Goal: Task Accomplishment & Management: Manage account settings

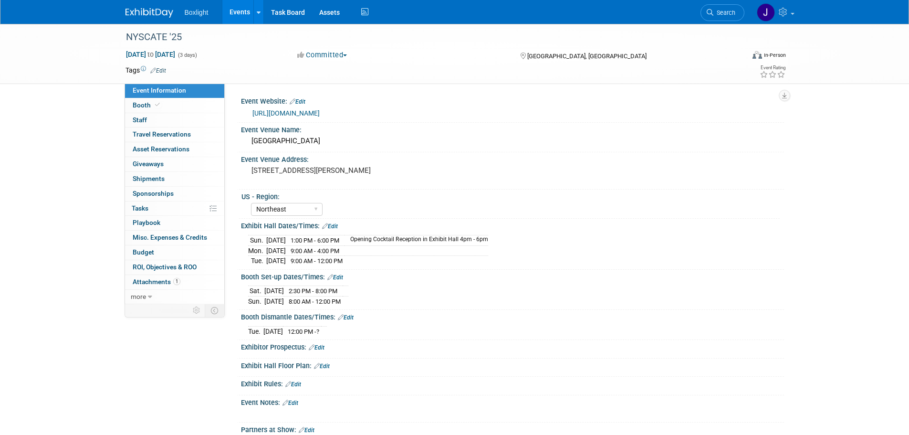
select select "Northeast"
click at [340, 277] on link "Edit" at bounding box center [335, 277] width 16 height 7
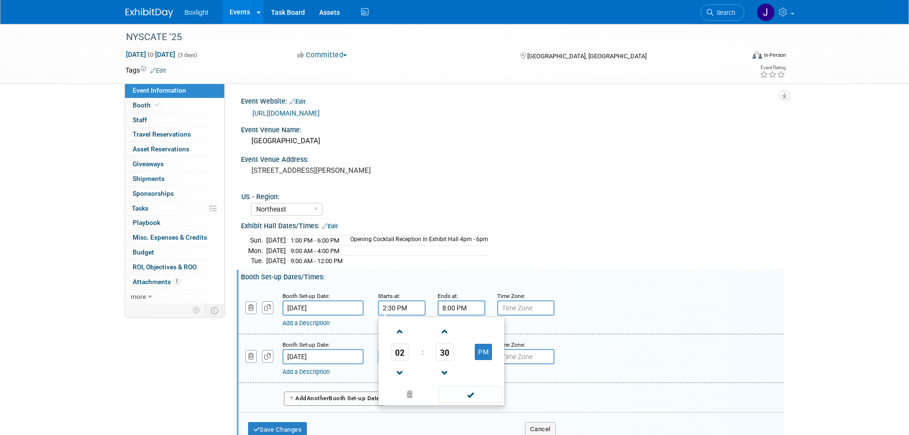
click at [391, 309] on input "2:30 PM" at bounding box center [402, 307] width 48 height 15
click at [401, 356] on span "02" at bounding box center [400, 351] width 18 height 17
click at [462, 356] on td "06" at bounding box center [456, 357] width 31 height 26
click at [446, 353] on span "30" at bounding box center [445, 351] width 18 height 17
drag, startPoint x: 400, startPoint y: 334, endPoint x: 428, endPoint y: 315, distance: 34.4
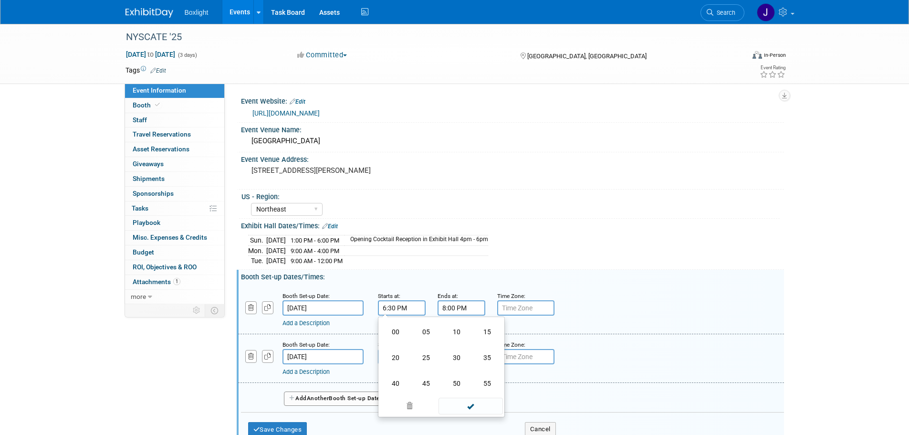
click at [399, 333] on td "00" at bounding box center [395, 332] width 31 height 26
type input "6:00 PM"
click at [448, 304] on input "8:00 PM" at bounding box center [461, 307] width 48 height 15
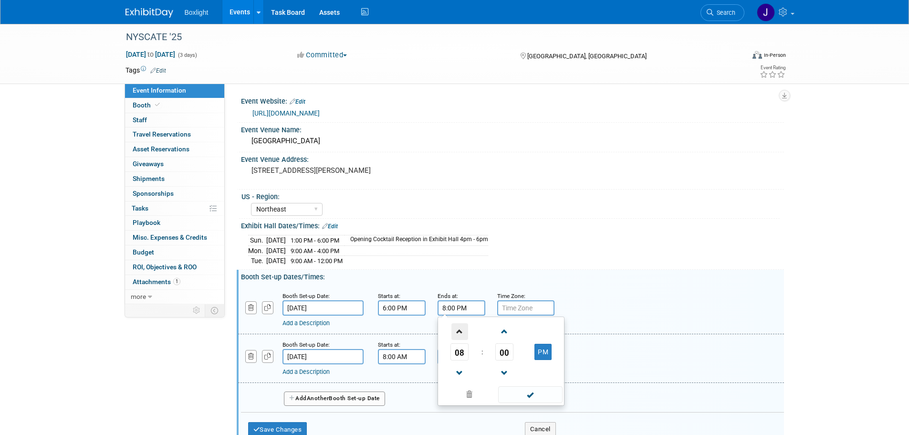
click at [463, 333] on span at bounding box center [459, 331] width 17 height 17
type input "9:00 PM"
click at [525, 393] on span at bounding box center [530, 394] width 64 height 17
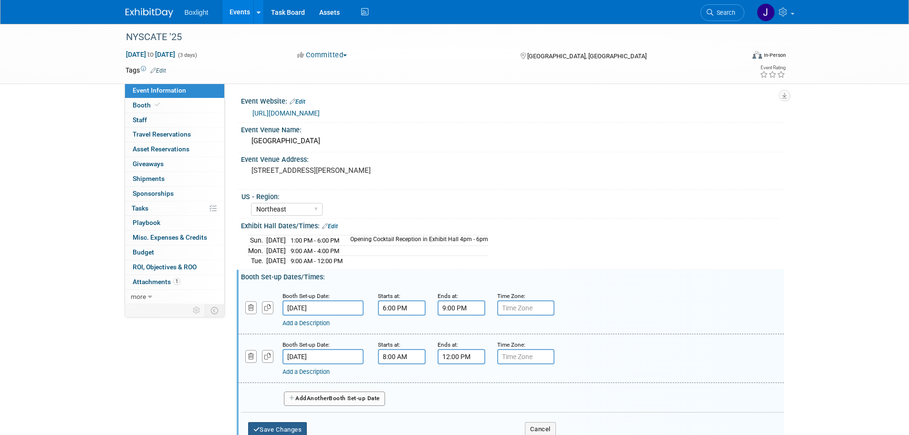
drag, startPoint x: 300, startPoint y: 424, endPoint x: 285, endPoint y: 418, distance: 15.6
click at [299, 424] on button "Save Changes" at bounding box center [277, 429] width 59 height 15
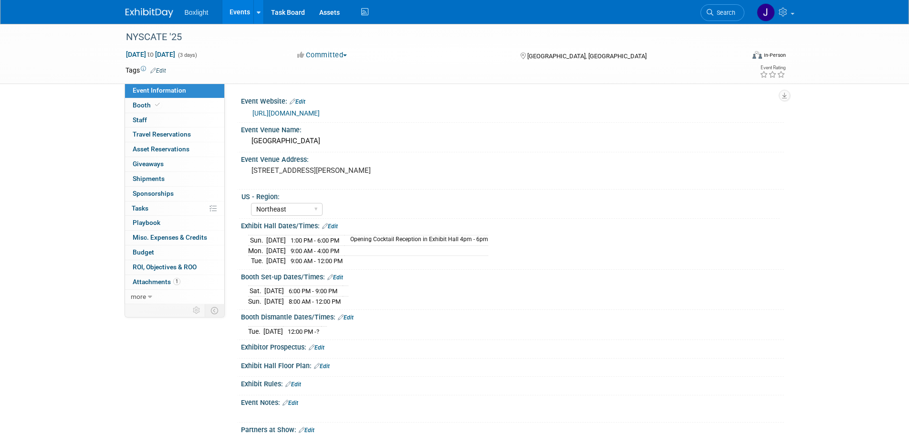
click at [339, 277] on link "Edit" at bounding box center [335, 277] width 16 height 7
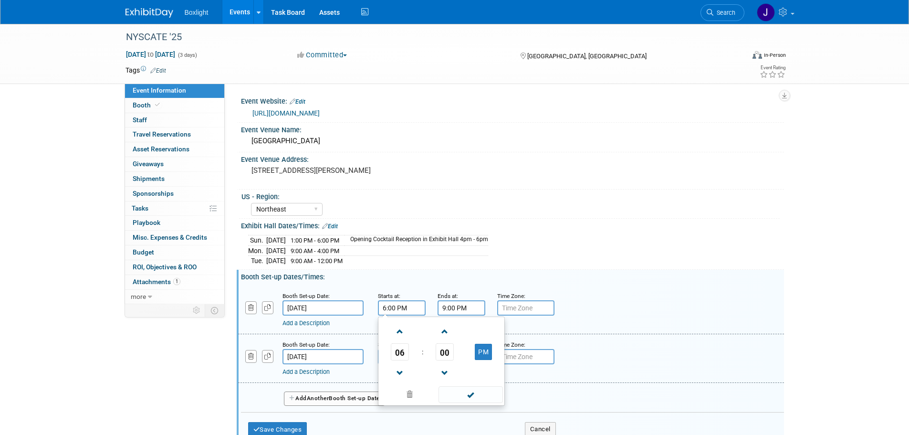
click at [395, 312] on input "6:00 PM" at bounding box center [402, 307] width 48 height 15
click at [401, 335] on span at bounding box center [400, 331] width 17 height 17
type input "7:00 PM"
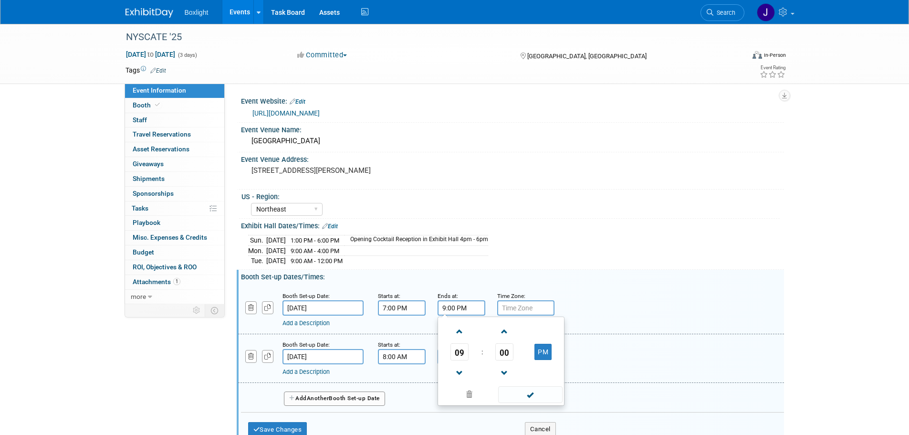
click at [456, 308] on input "9:00 PM" at bounding box center [461, 307] width 48 height 15
click at [456, 327] on span at bounding box center [459, 331] width 17 height 17
type input "11:00 PM"
drag, startPoint x: 513, startPoint y: 392, endPoint x: 507, endPoint y: 386, distance: 8.8
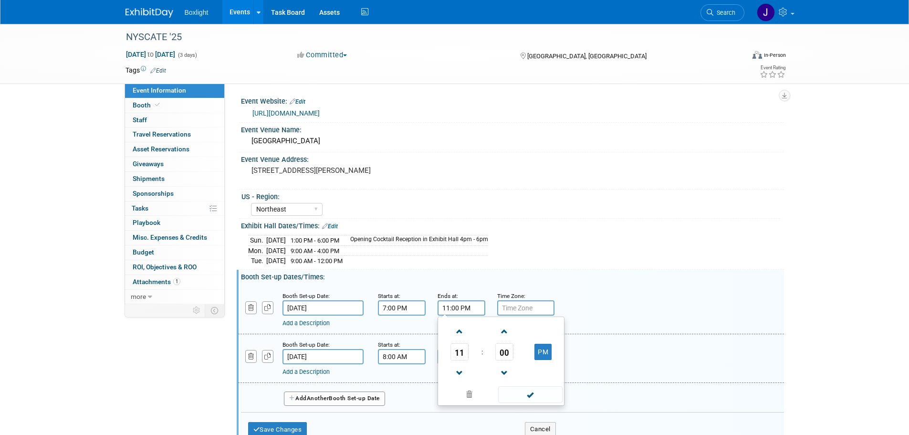
click at [512, 392] on span at bounding box center [530, 394] width 64 height 17
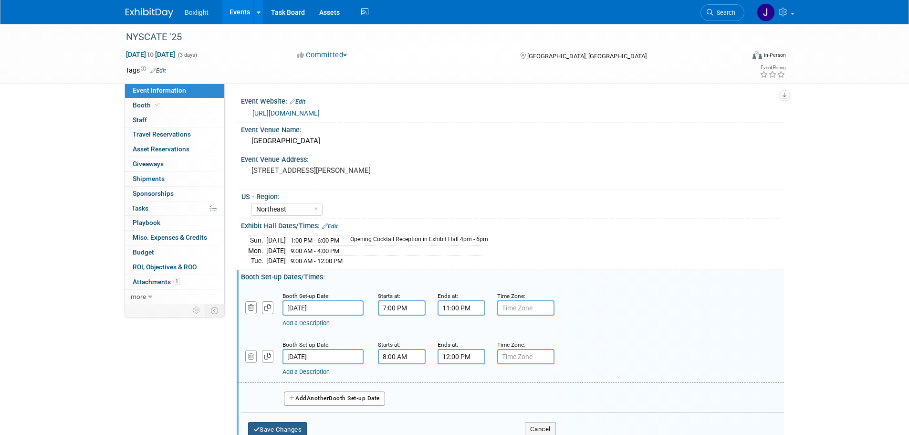
click at [304, 427] on button "Save Changes" at bounding box center [277, 429] width 59 height 15
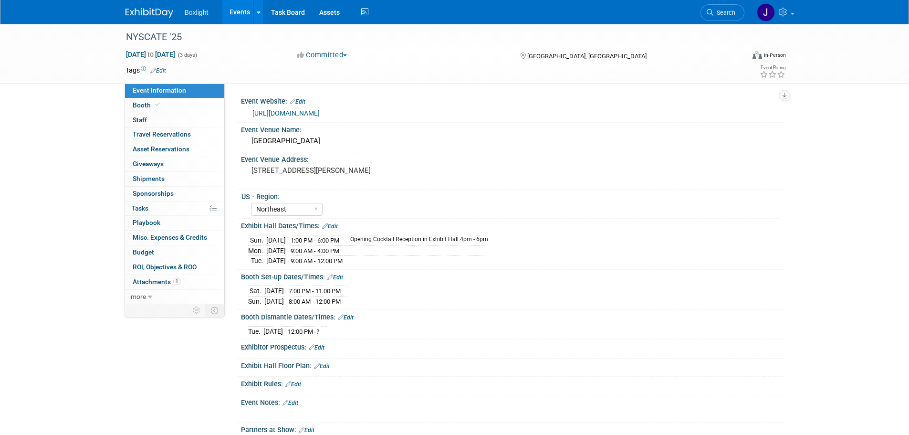
click at [345, 318] on link "Edit" at bounding box center [346, 317] width 16 height 7
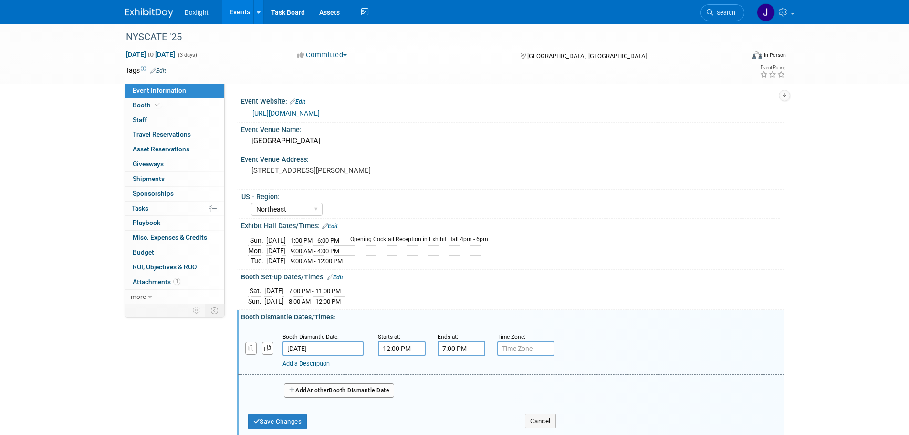
click at [453, 351] on input "7:00 PM" at bounding box center [461, 348] width 48 height 15
click at [458, 407] on span at bounding box center [459, 413] width 17 height 17
type input "5:00 PM"
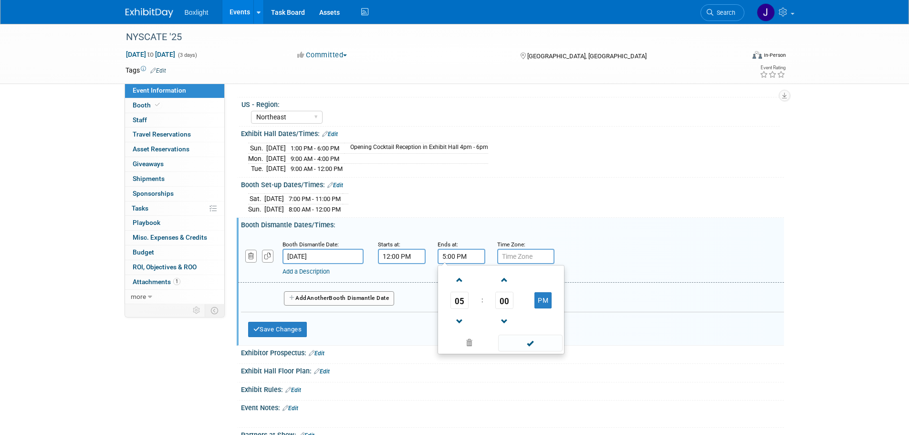
scroll to position [95, 0]
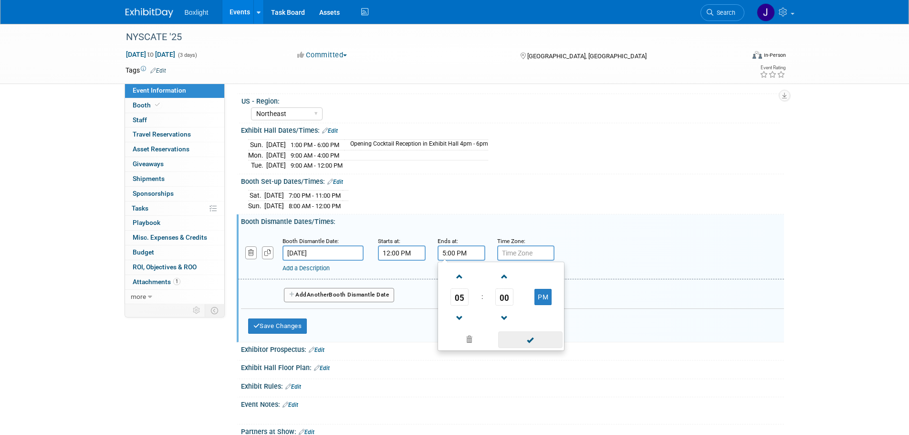
click at [526, 338] on span at bounding box center [530, 339] width 64 height 17
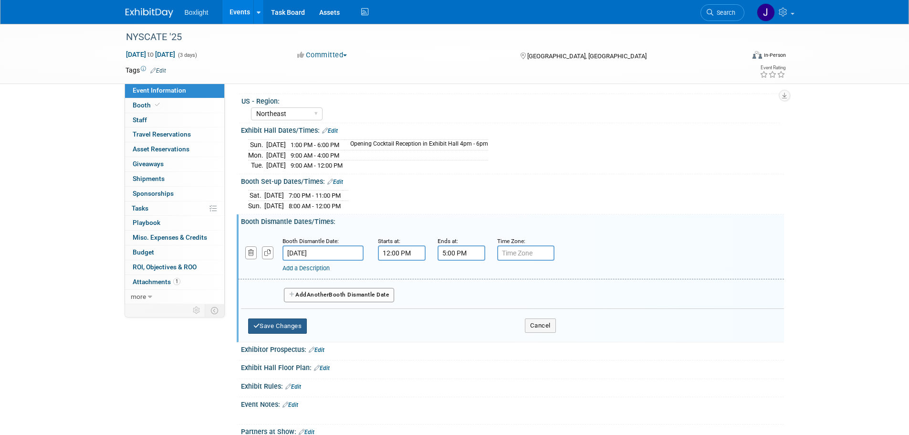
click at [290, 322] on button "Save Changes" at bounding box center [277, 325] width 59 height 15
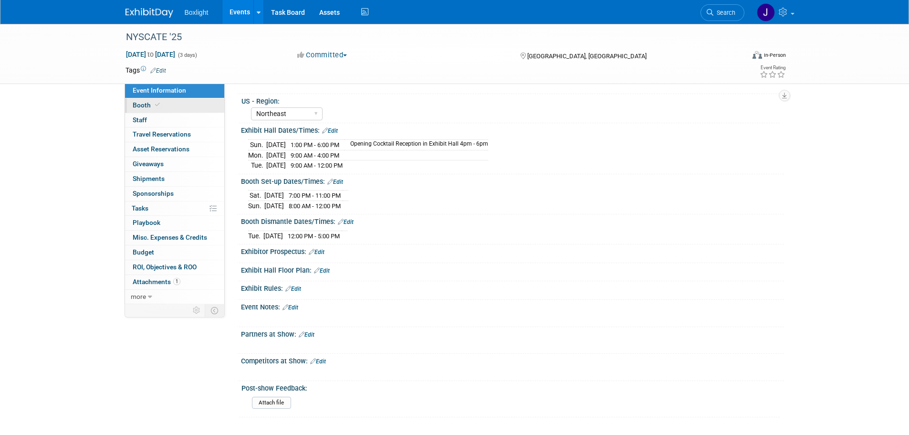
click at [147, 106] on span "Booth" at bounding box center [147, 105] width 29 height 8
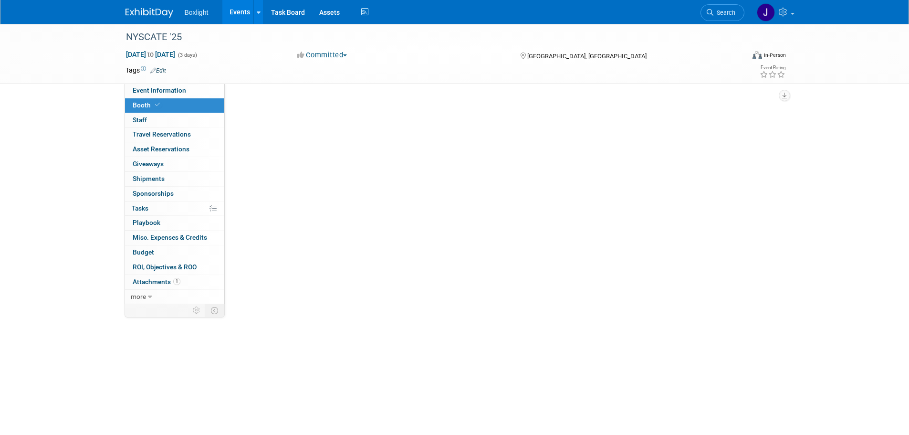
scroll to position [0, 0]
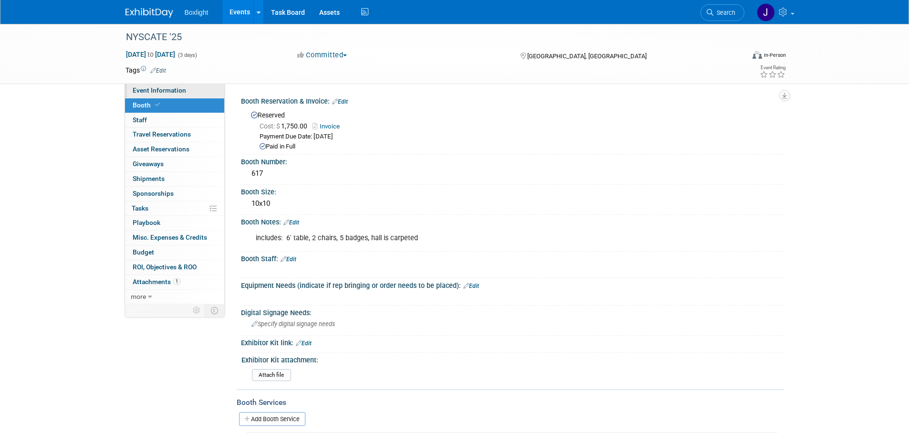
click at [150, 97] on link "Event Information" at bounding box center [174, 90] width 99 height 14
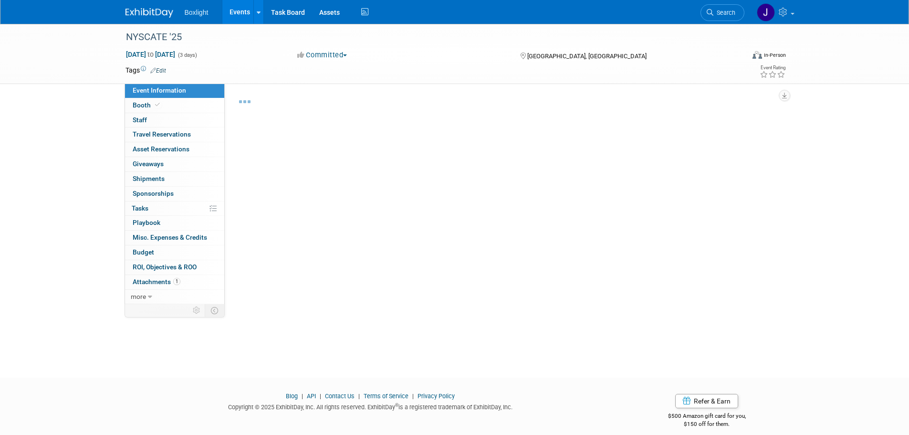
select select "Northeast"
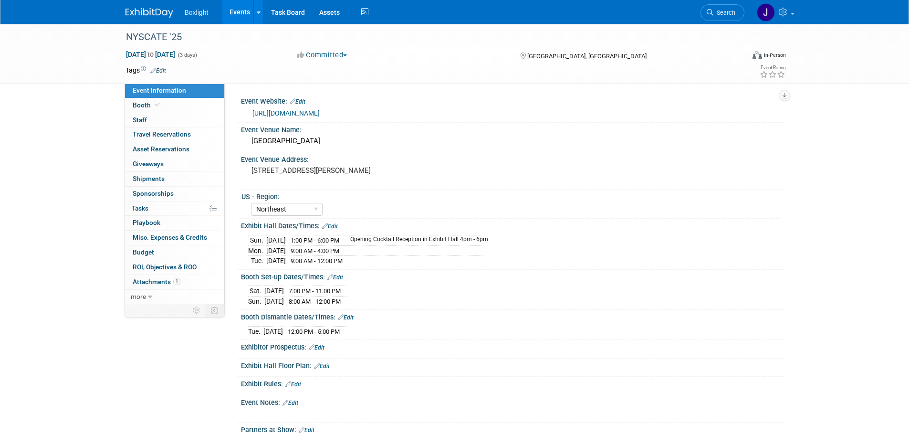
click at [329, 364] on link "Edit" at bounding box center [322, 366] width 16 height 7
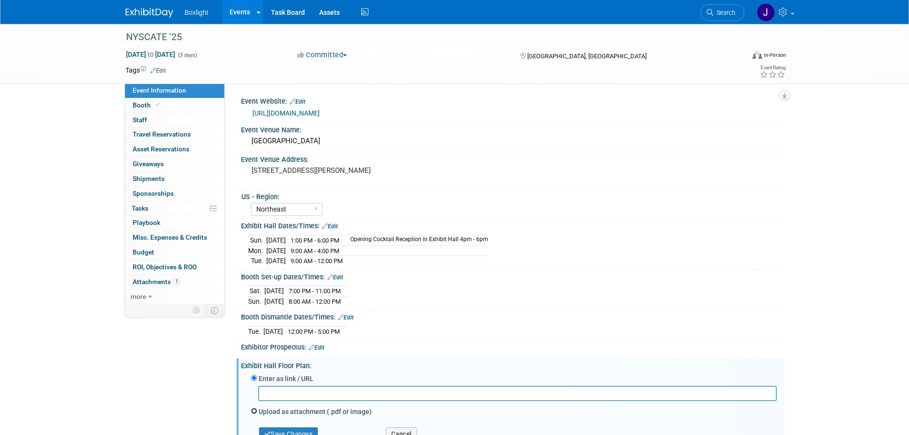
click at [256, 407] on input "Upload as attachment (.pdf or image)" at bounding box center [254, 410] width 6 height 6
radio input "true"
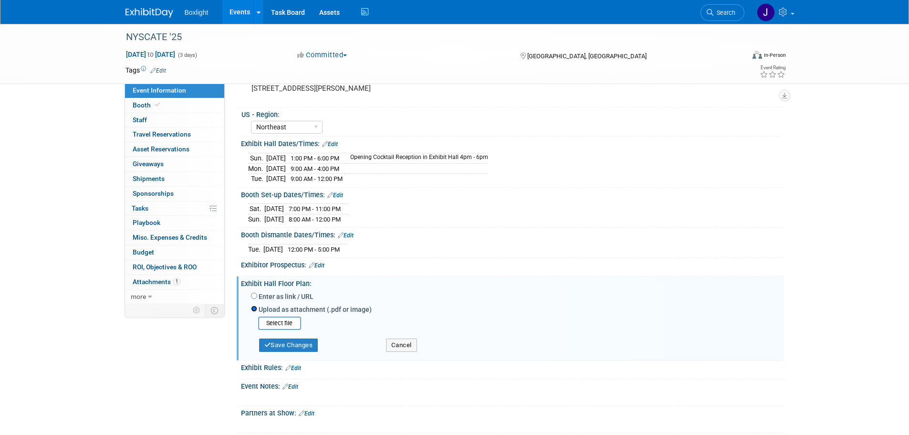
scroll to position [143, 0]
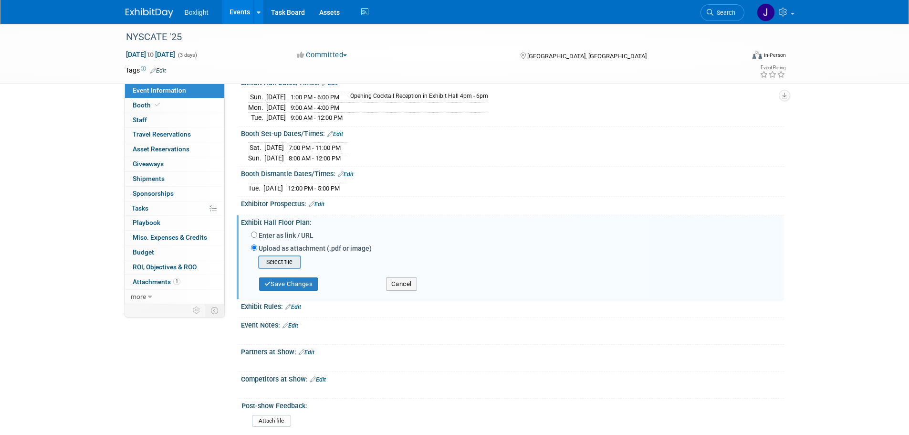
click at [277, 261] on input "file" at bounding box center [244, 261] width 114 height 11
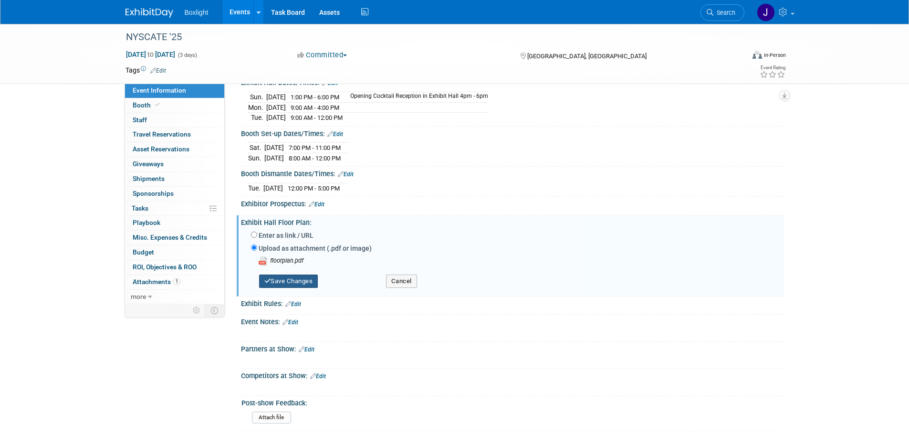
click at [276, 277] on button "Save Changes" at bounding box center [288, 280] width 59 height 13
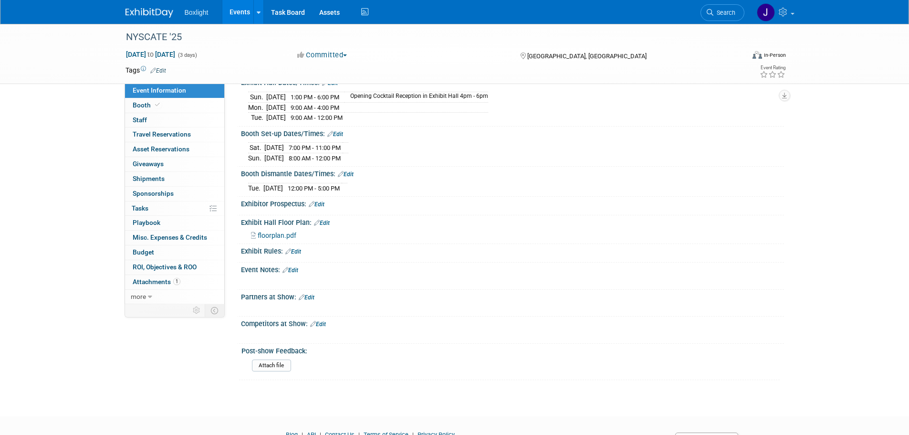
click at [319, 208] on div at bounding box center [512, 210] width 543 height 4
click at [319, 203] on link "Edit" at bounding box center [317, 204] width 16 height 7
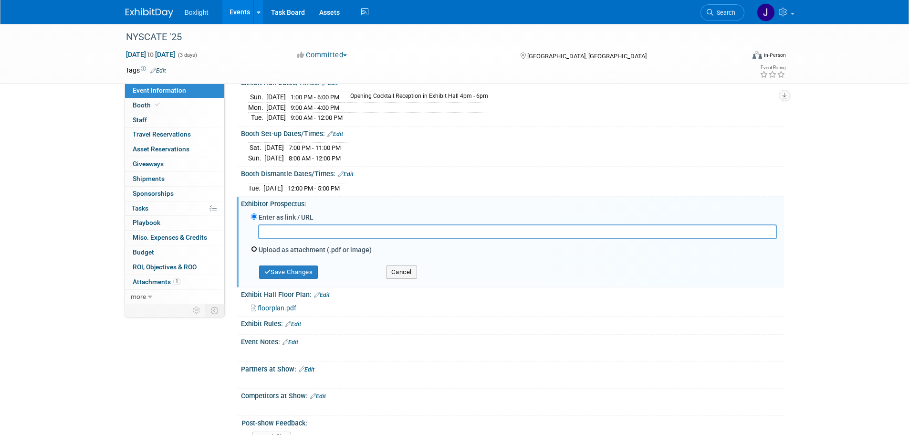
click at [254, 248] on input "Upload as attachment (.pdf or image)" at bounding box center [254, 249] width 6 height 6
radio input "true"
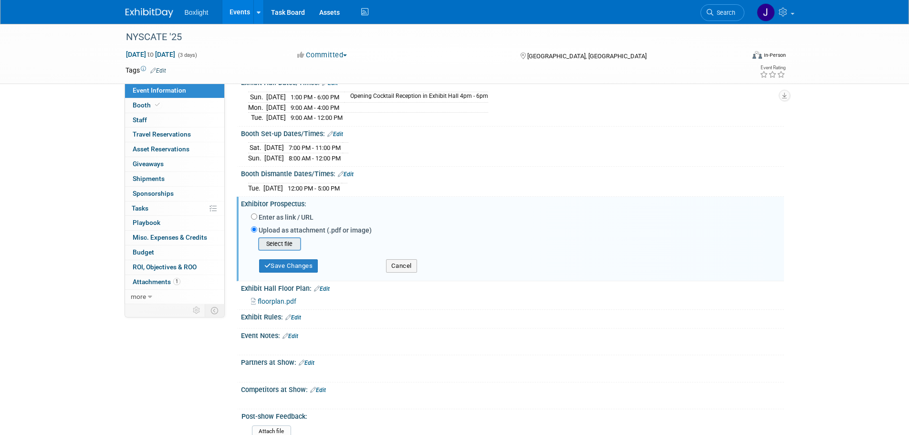
click at [279, 240] on input "file" at bounding box center [244, 243] width 114 height 11
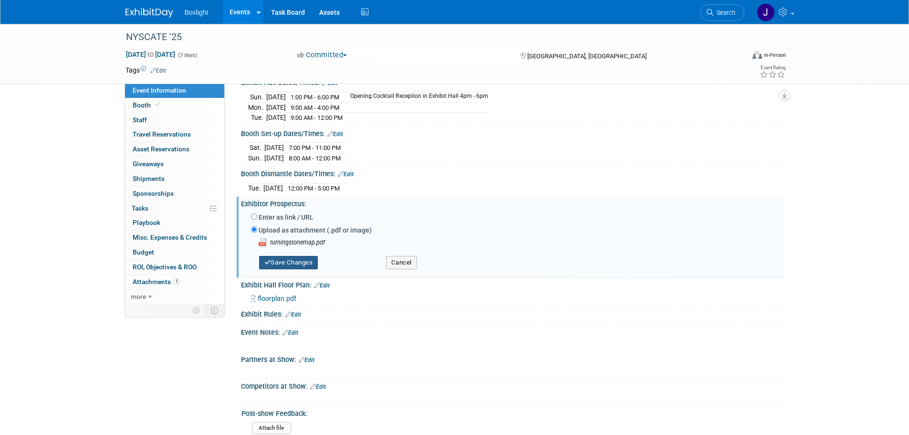
click at [287, 265] on button "Save Changes" at bounding box center [288, 262] width 59 height 13
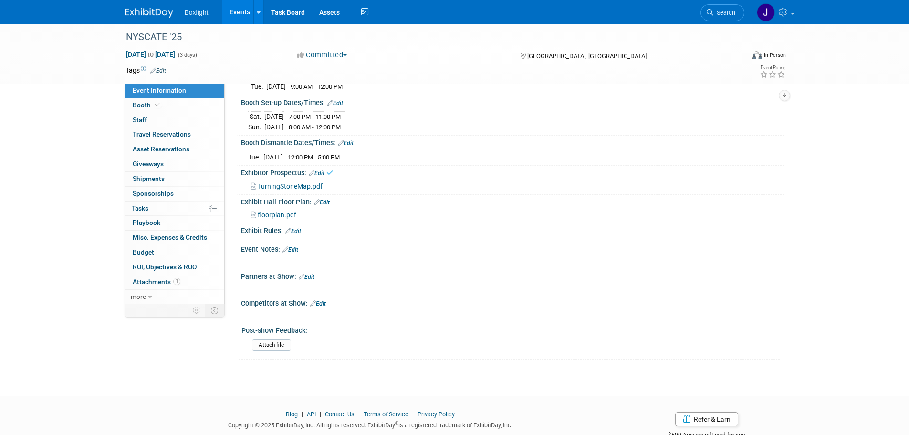
scroll to position [191, 0]
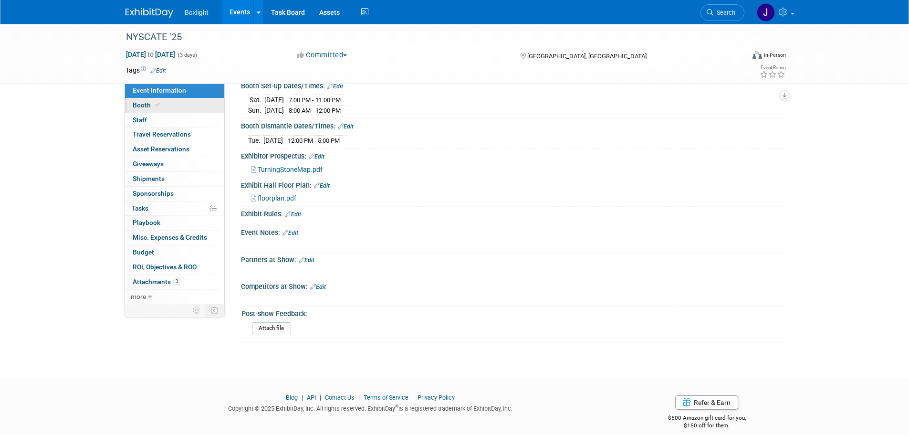
click at [144, 111] on link "Booth" at bounding box center [174, 105] width 99 height 14
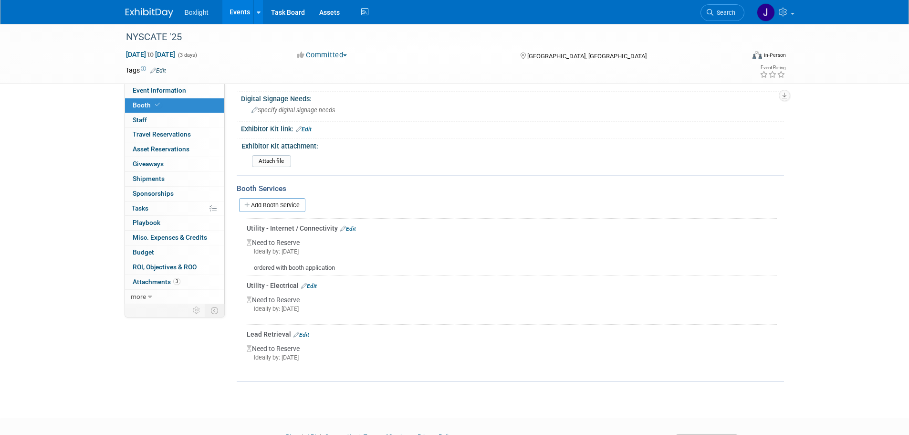
scroll to position [239, 0]
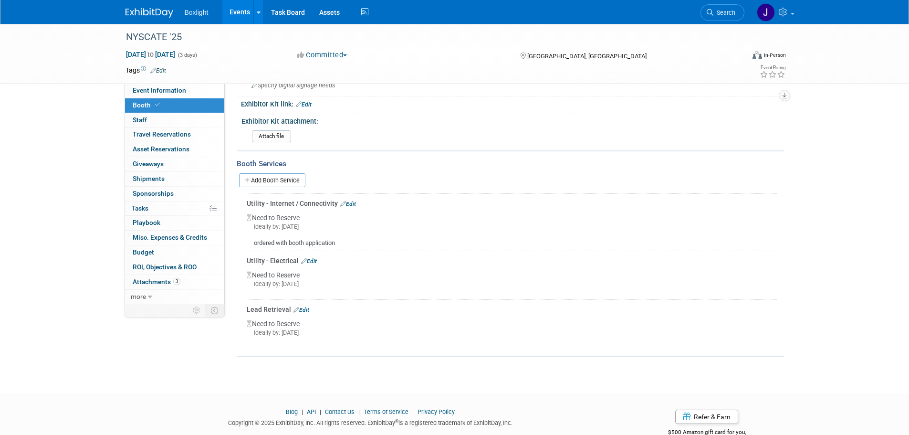
click at [349, 203] on link "Edit" at bounding box center [348, 203] width 16 height 7
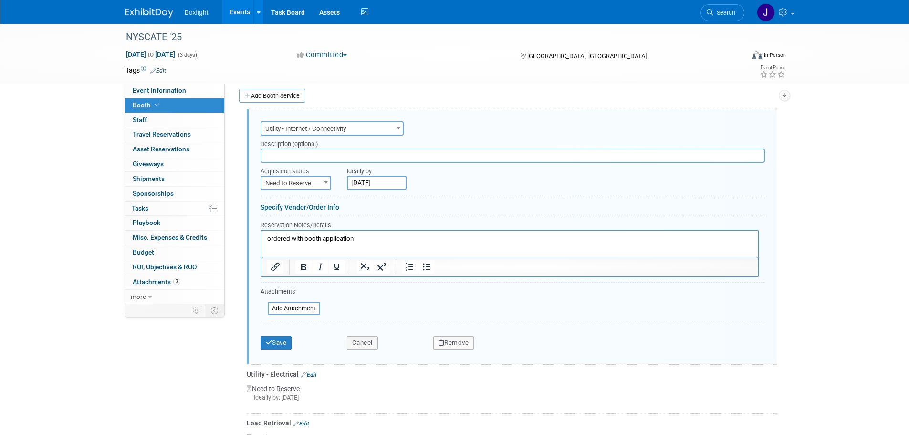
scroll to position [0, 0]
click at [288, 185] on span "Need to Reserve" at bounding box center [295, 183] width 69 height 13
select select "2"
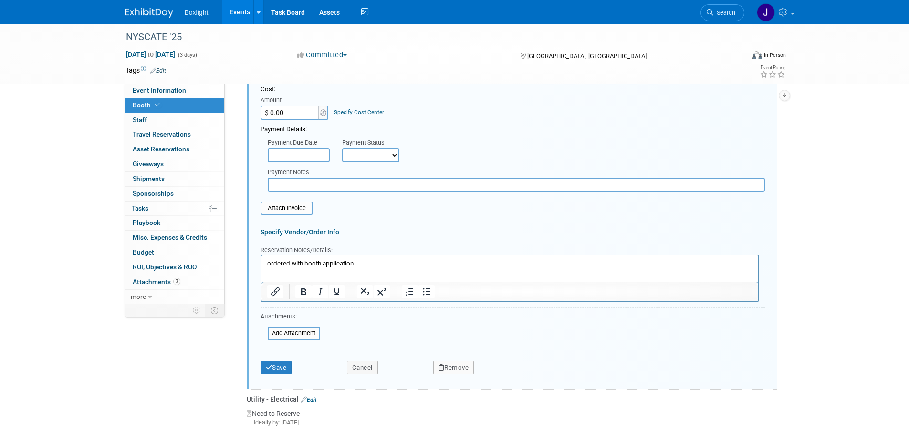
scroll to position [514, 0]
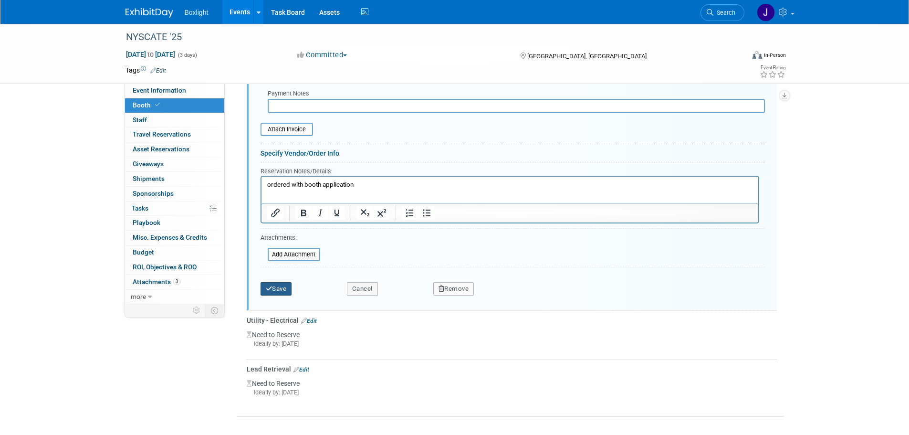
click at [270, 293] on button "Save" at bounding box center [275, 288] width 31 height 13
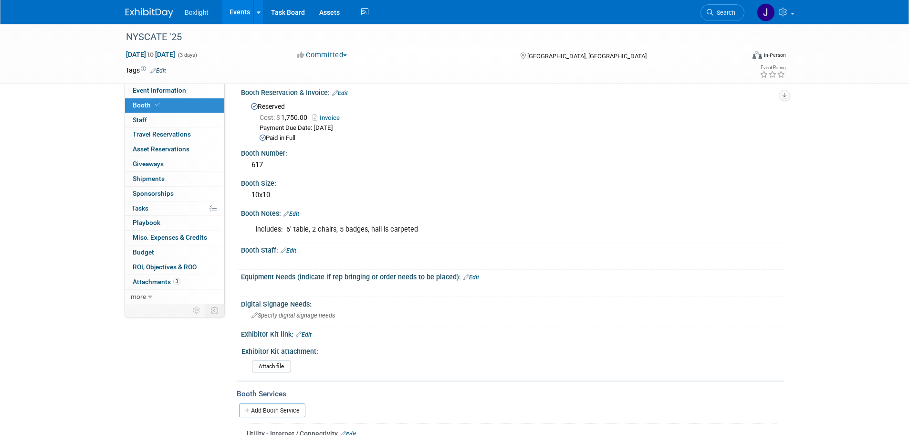
scroll to position [0, 0]
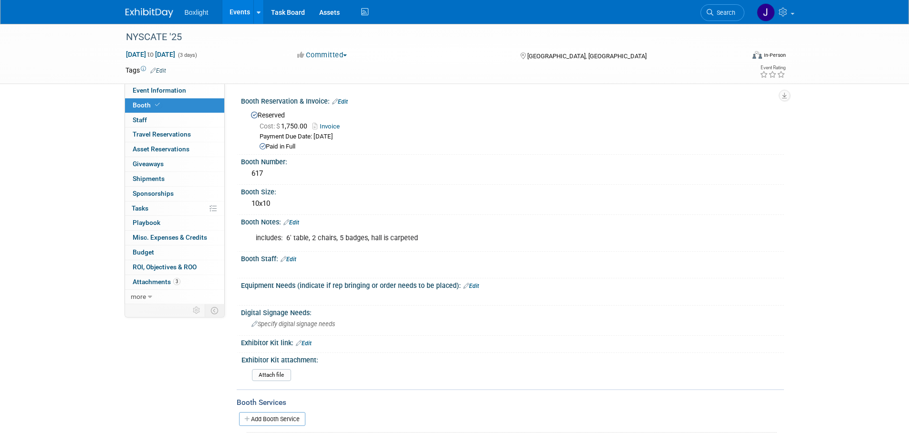
click at [295, 258] on link "Edit" at bounding box center [289, 259] width 16 height 7
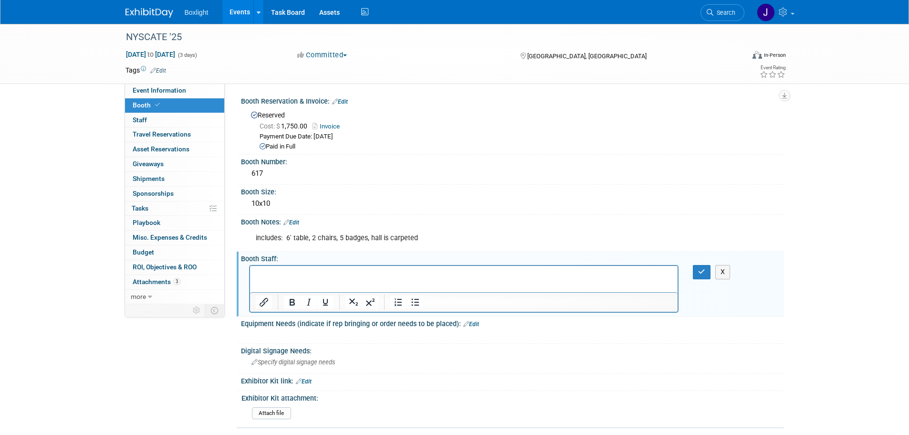
click at [294, 270] on p "Rich Text Area. Press ALT-0 for help." at bounding box center [463, 275] width 417 height 10
click at [705, 271] on icon "button" at bounding box center [701, 271] width 7 height 7
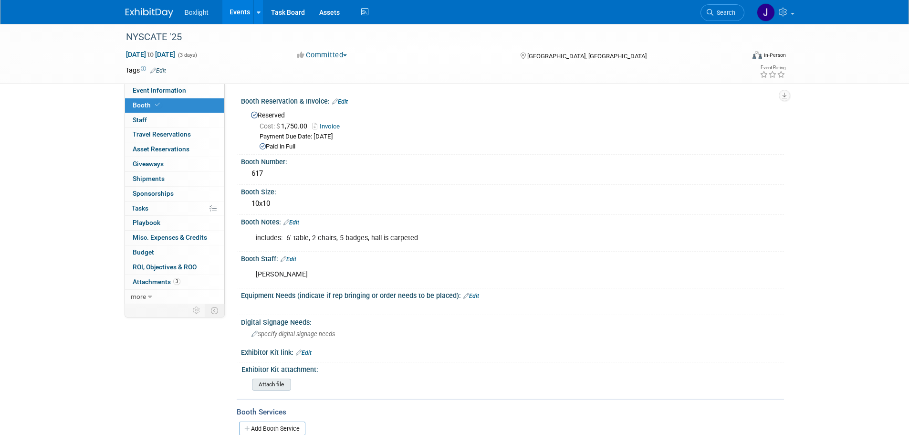
click at [266, 380] on input "file" at bounding box center [226, 384] width 130 height 11
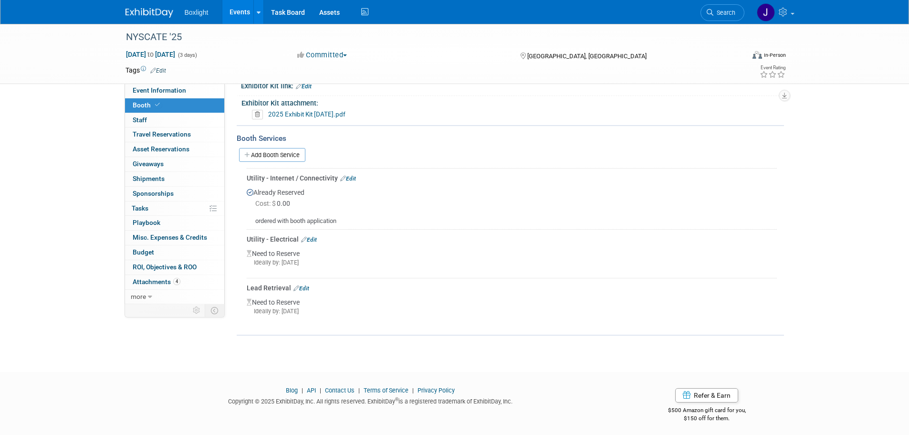
scroll to position [269, 0]
click at [306, 282] on link "Edit" at bounding box center [301, 285] width 16 height 7
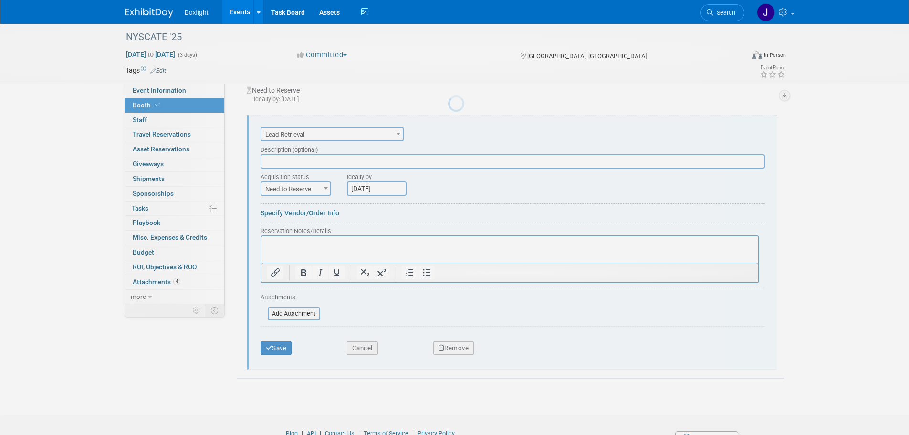
scroll to position [0, 0]
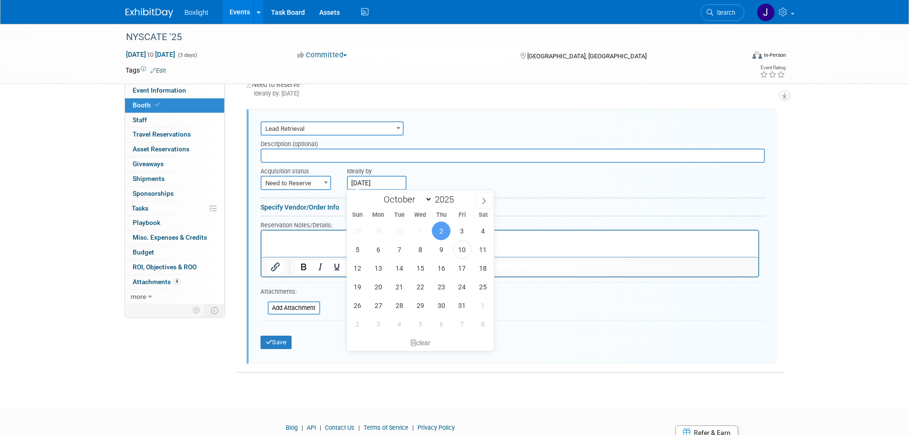
click at [374, 186] on input "[DATE]" at bounding box center [377, 183] width 60 height 14
click at [462, 285] on span "24" at bounding box center [462, 286] width 19 height 19
type input "[DATE]"
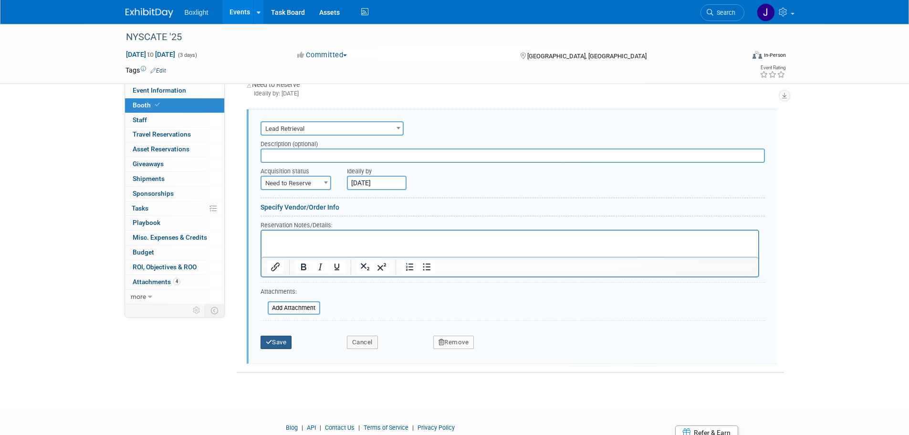
click at [265, 344] on button "Save" at bounding box center [275, 341] width 31 height 13
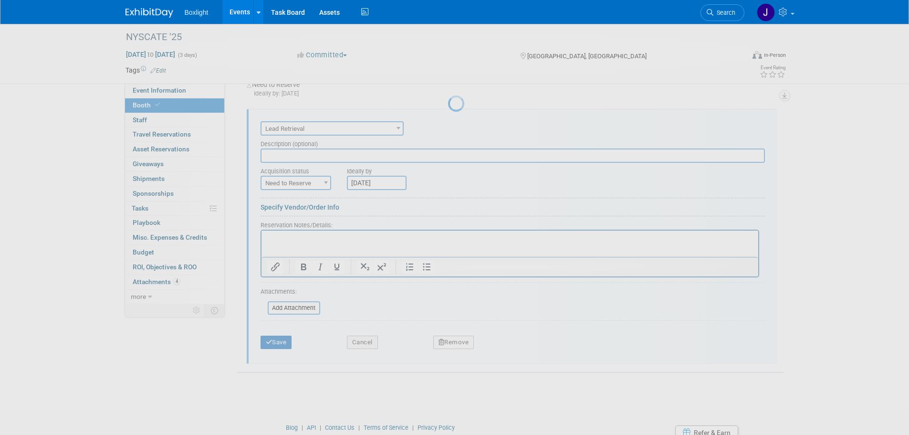
scroll to position [269, 0]
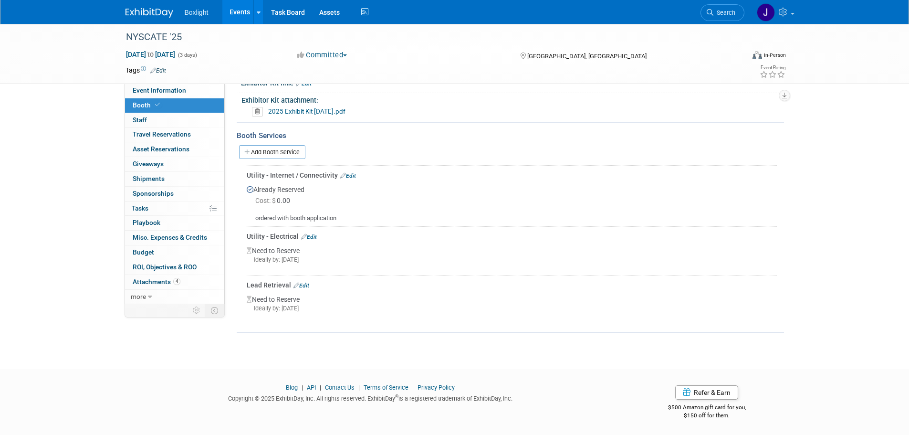
click at [311, 233] on link "Edit" at bounding box center [309, 236] width 16 height 7
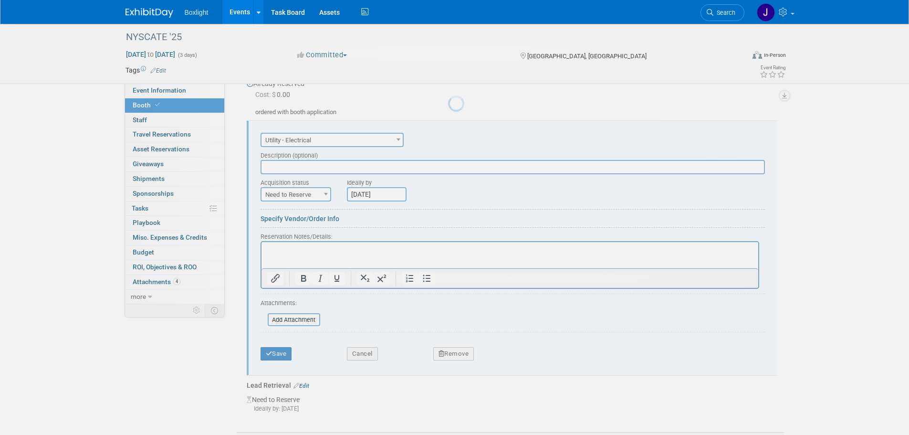
scroll to position [0, 0]
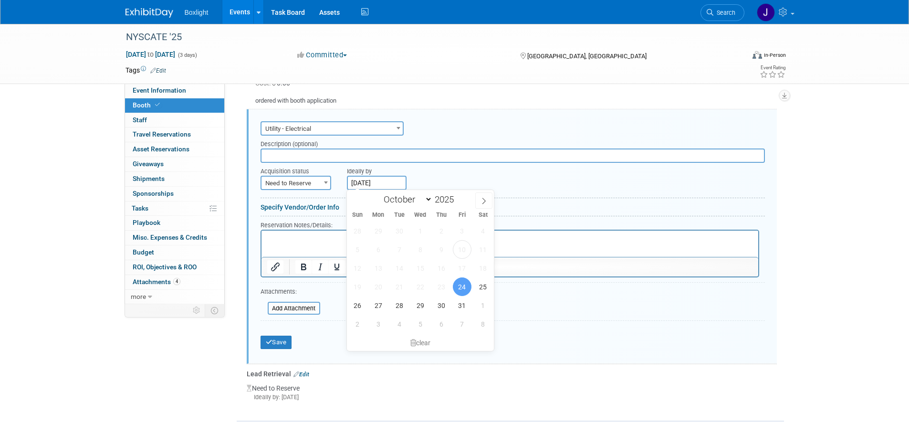
click at [371, 183] on input "[DATE]" at bounding box center [377, 183] width 60 height 14
click at [459, 309] on span "31" at bounding box center [462, 305] width 19 height 19
type input "[DATE]"
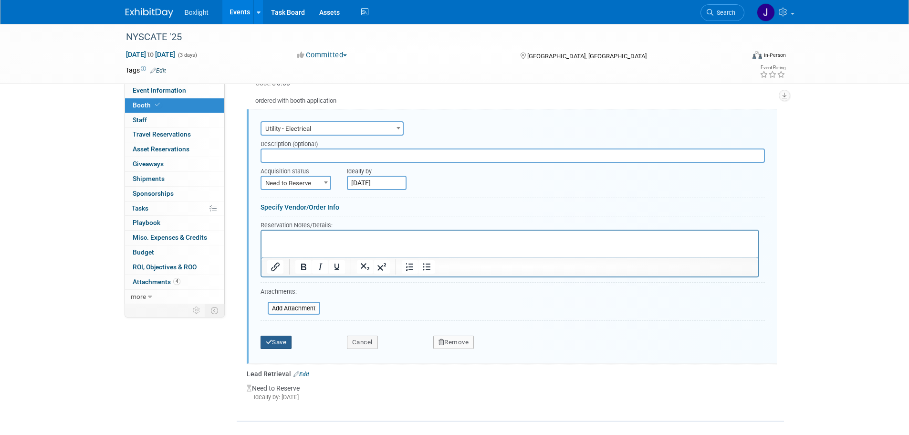
click at [284, 340] on button "Save" at bounding box center [275, 341] width 31 height 13
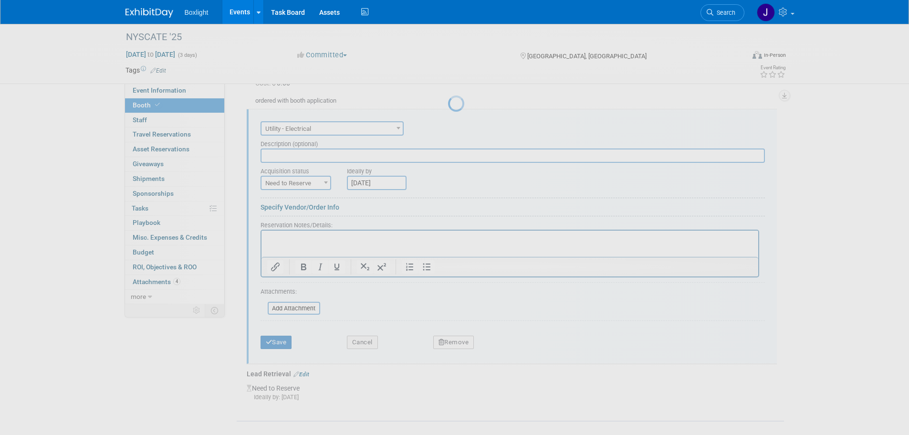
scroll to position [269, 0]
